Goal: Task Accomplishment & Management: Use online tool/utility

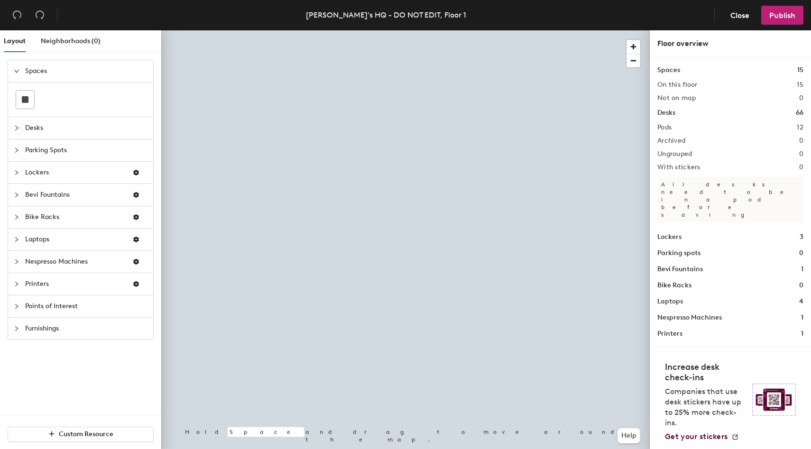
click at [571, 30] on div at bounding box center [405, 30] width 488 height 0
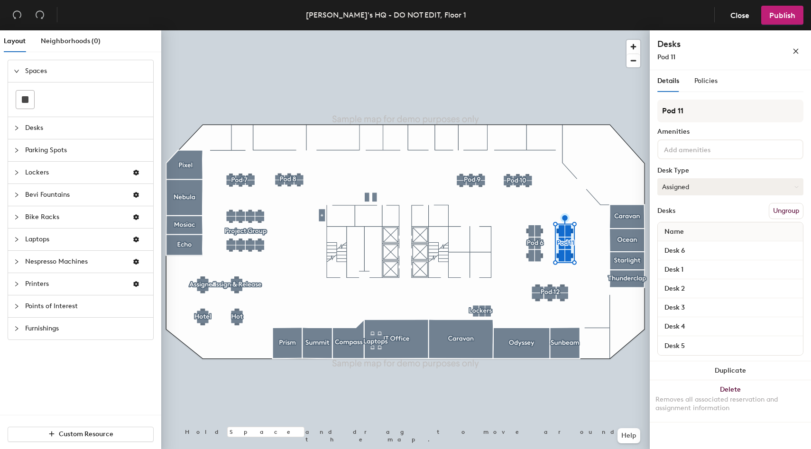
click at [689, 183] on button "Assigned" at bounding box center [730, 186] width 146 height 17
click at [688, 231] on div "Hot" at bounding box center [705, 230] width 95 height 14
click at [710, 82] on span "Policies" at bounding box center [705, 81] width 23 height 8
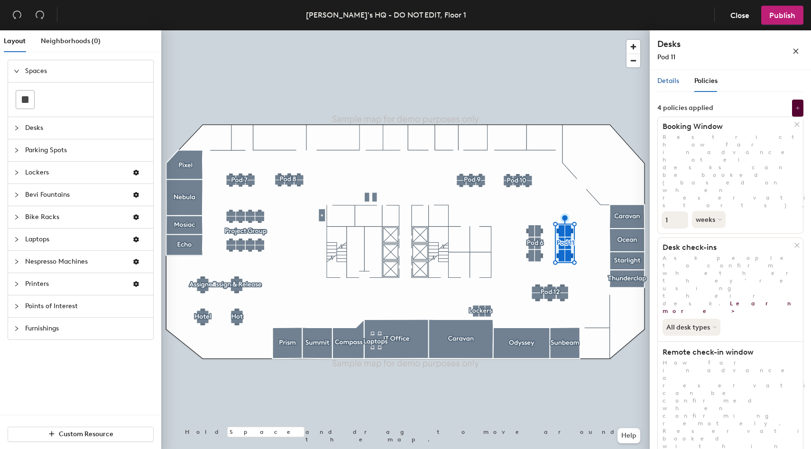
click at [669, 83] on span "Details" at bounding box center [668, 81] width 22 height 8
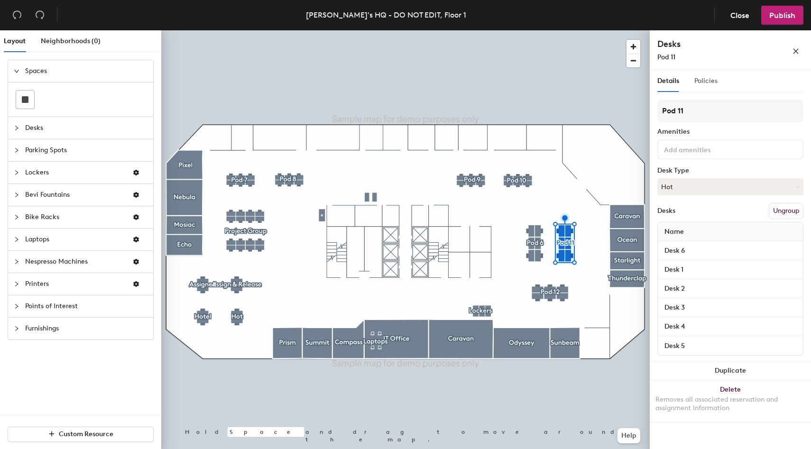
click at [711, 75] on div "Policies" at bounding box center [705, 81] width 23 height 22
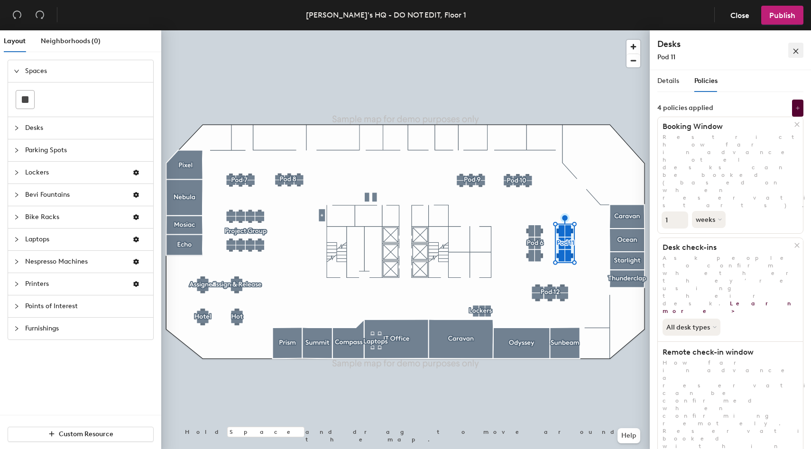
click at [794, 50] on icon "close" at bounding box center [795, 51] width 5 height 5
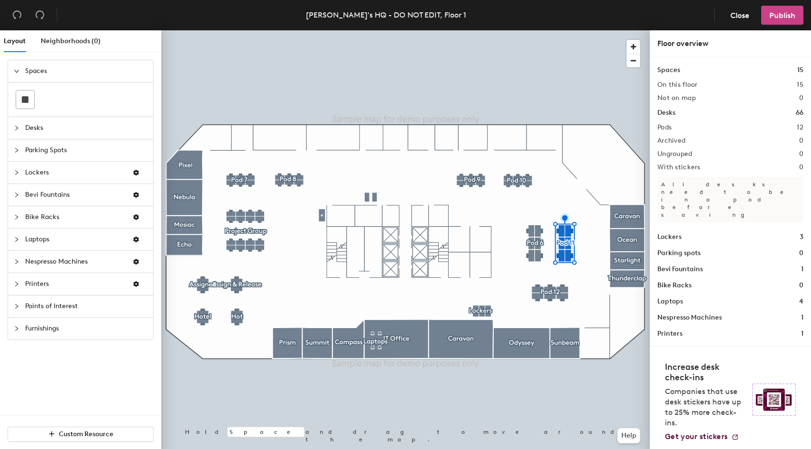
click at [778, 7] on button "Publish" at bounding box center [782, 15] width 42 height 19
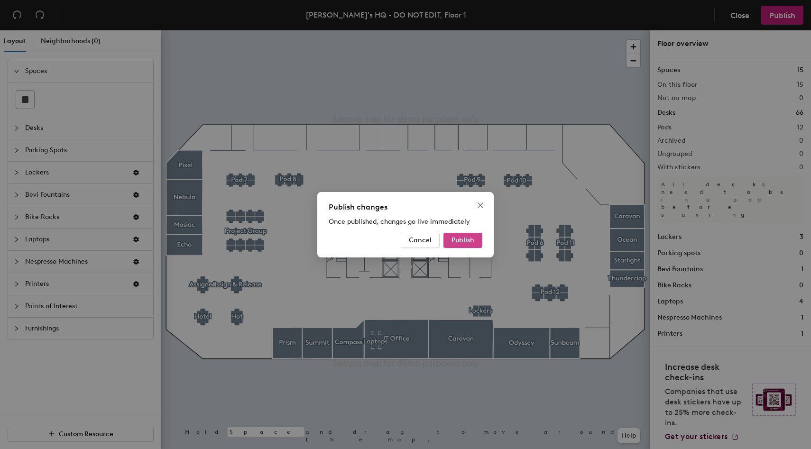
click at [462, 242] on span "Publish" at bounding box center [462, 240] width 23 height 8
